Goal: Task Accomplishment & Management: Manage account settings

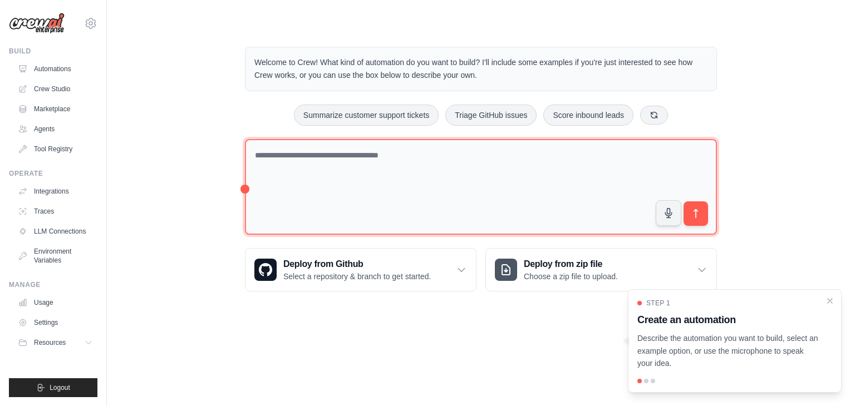
click at [414, 190] on textarea at bounding box center [481, 187] width 472 height 96
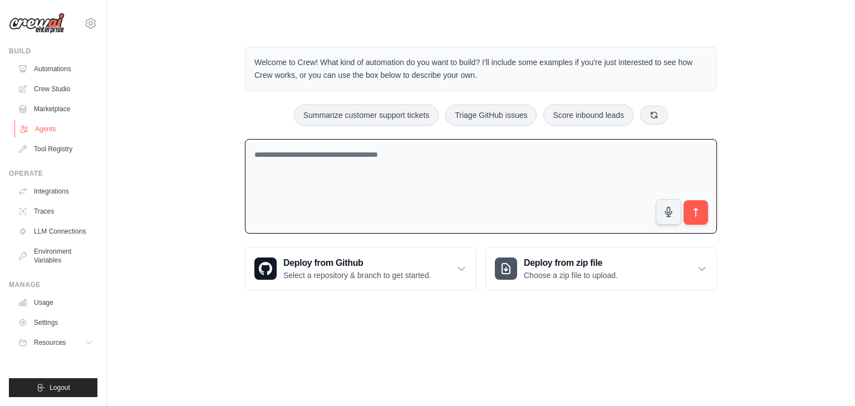
click at [46, 131] on link "Agents" at bounding box center [56, 129] width 84 height 18
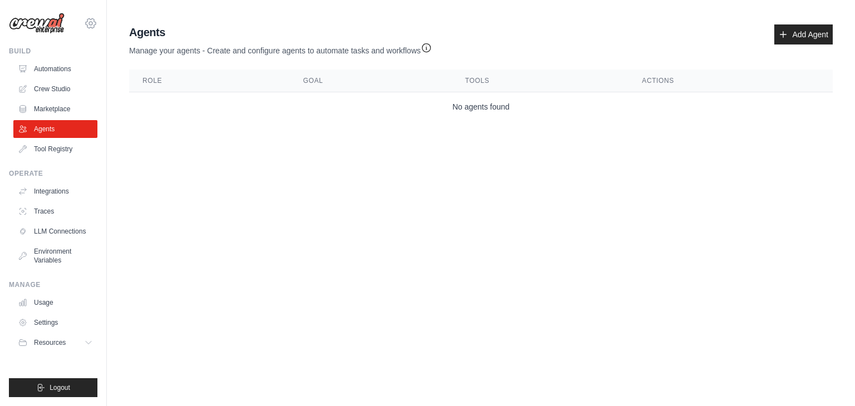
click at [91, 30] on icon at bounding box center [90, 23] width 13 height 13
click at [45, 24] on img at bounding box center [37, 23] width 56 height 21
click at [47, 25] on img at bounding box center [37, 23] width 56 height 21
click at [94, 30] on icon at bounding box center [90, 23] width 13 height 13
click at [71, 45] on div "[EMAIL_ADDRESS][DOMAIN_NAME]" at bounding box center [91, 47] width 80 height 11
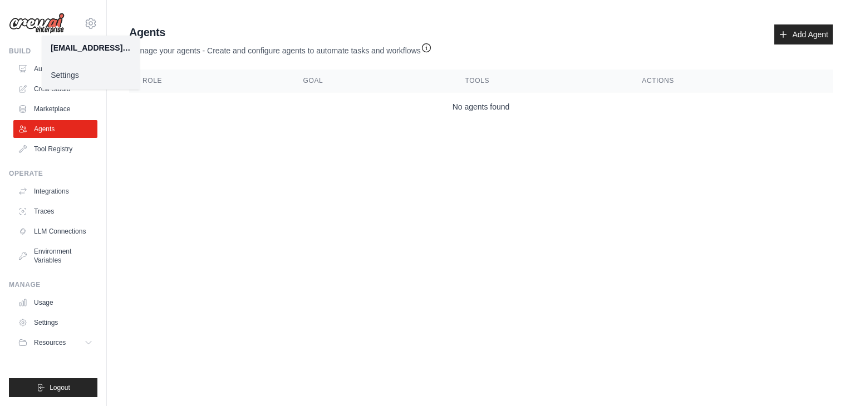
click at [76, 51] on div "[EMAIL_ADDRESS][DOMAIN_NAME]" at bounding box center [91, 47] width 80 height 11
click at [375, 183] on body "[EMAIL_ADDRESS][DOMAIN_NAME] Settings Build Automations Crew Studio" at bounding box center [427, 203] width 855 height 406
